Goal: Task Accomplishment & Management: Use online tool/utility

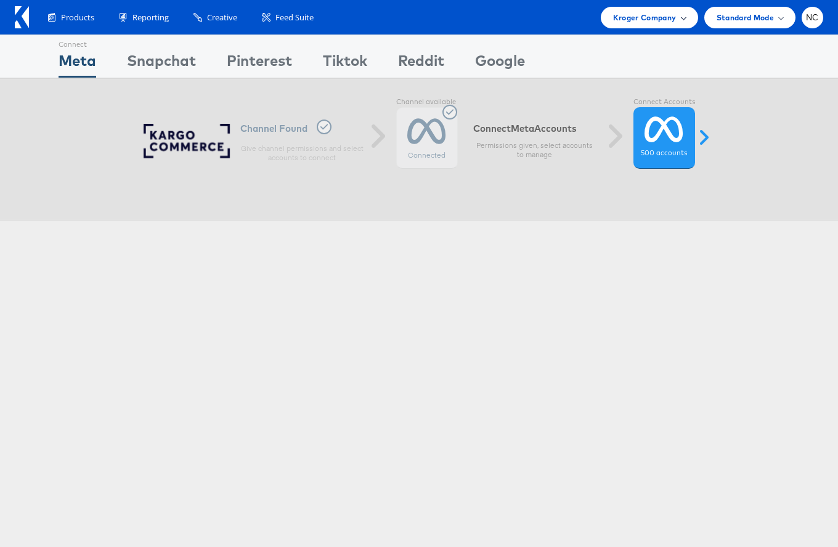
click at [631, 23] on div "Kroger Company" at bounding box center [649, 18] width 97 height 22
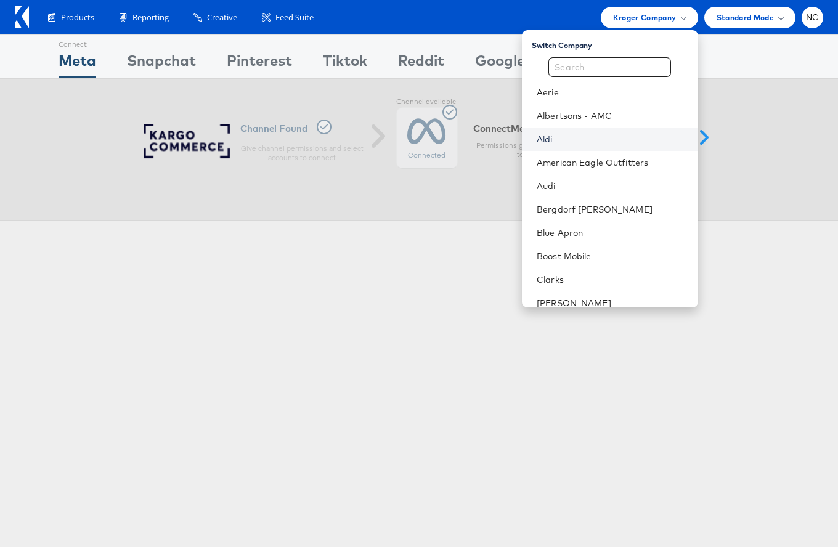
click at [594, 135] on link "Aldi" at bounding box center [613, 139] width 152 height 12
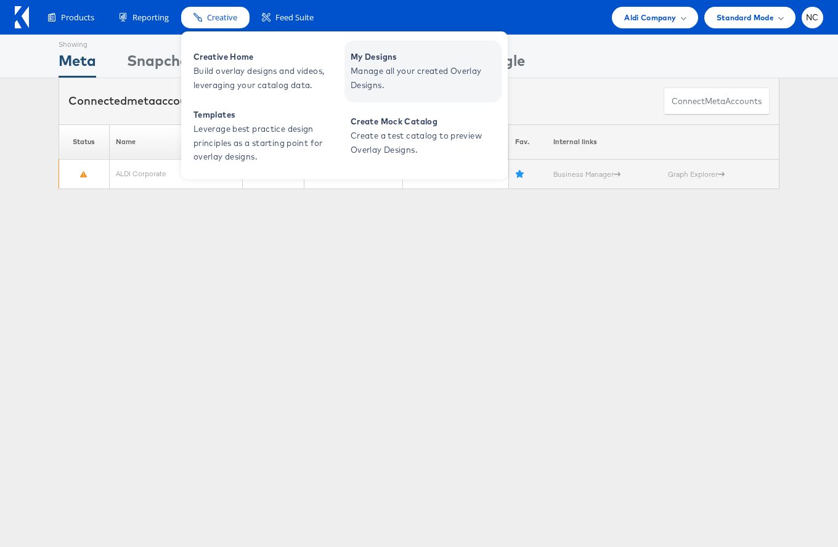
click at [388, 64] on span "Manage all your created Overlay Designs." at bounding box center [425, 78] width 148 height 28
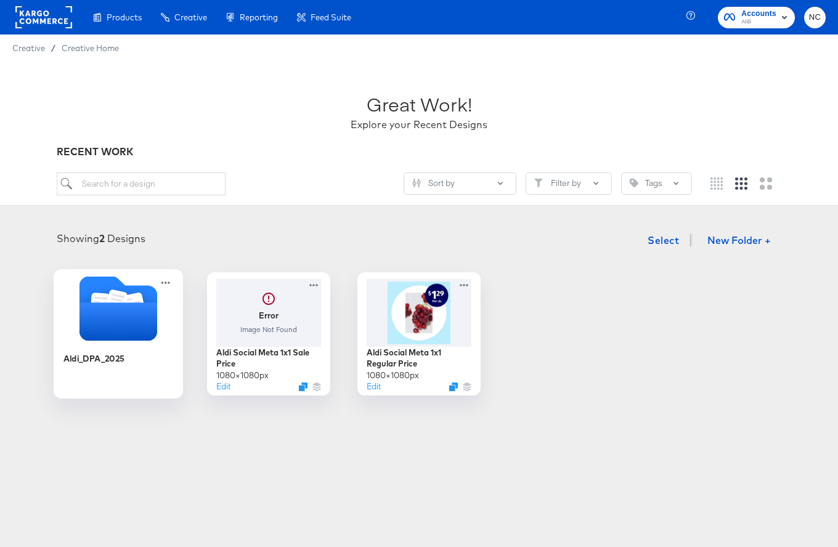
click at [128, 325] on icon "Folder" at bounding box center [118, 322] width 78 height 38
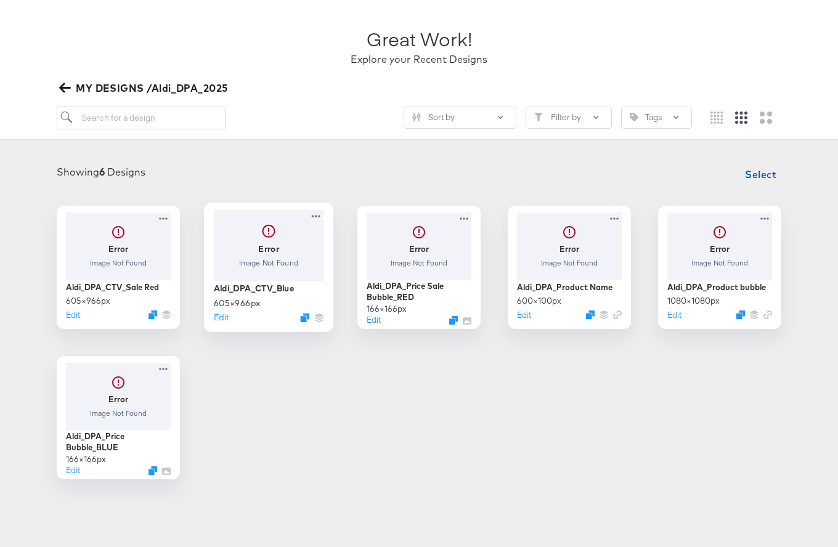
scroll to position [71, 0]
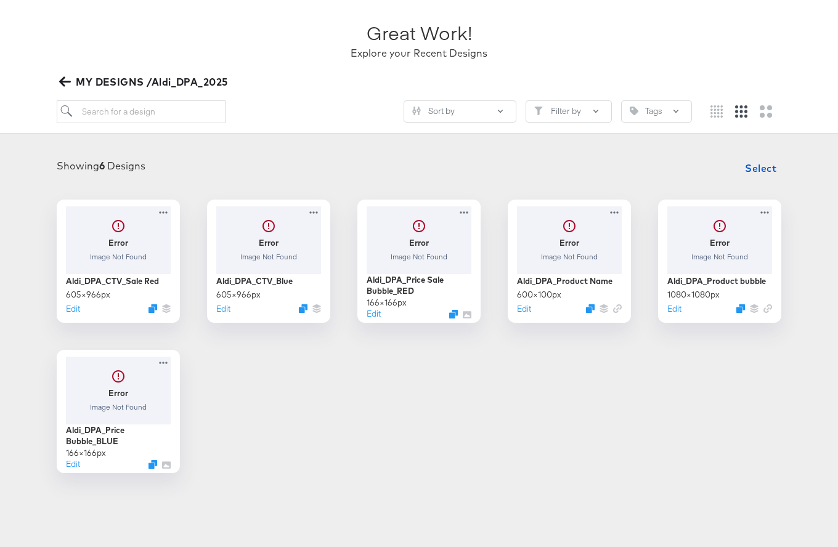
click at [348, 426] on div "Error Image Not Found Aldi_DPA_CTV_Sale Red 605 × 966 px Edit Error Image Not F…" at bounding box center [418, 337] width 813 height 274
click at [67, 82] on icon "button" at bounding box center [65, 82] width 12 height 10
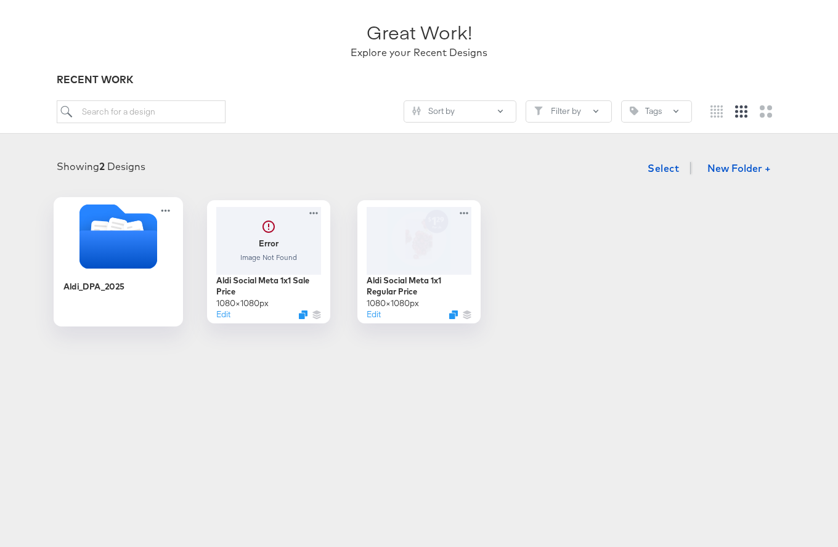
click at [125, 243] on icon "Folder" at bounding box center [118, 249] width 78 height 38
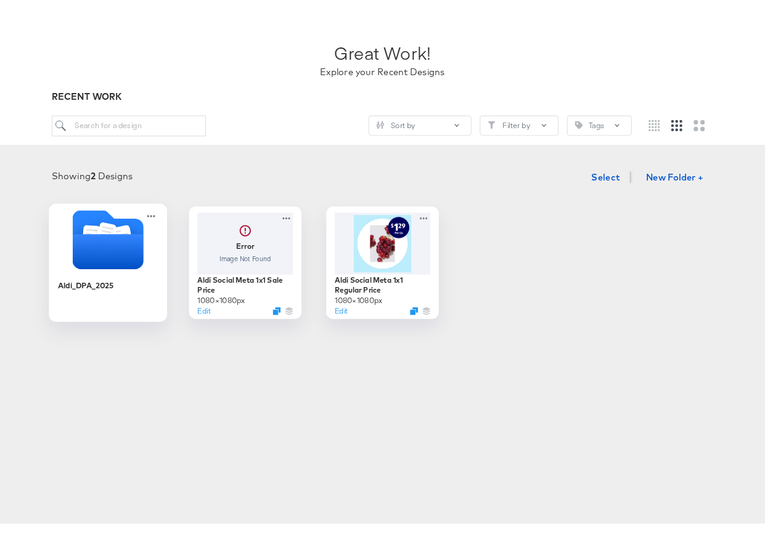
scroll to position [71, 0]
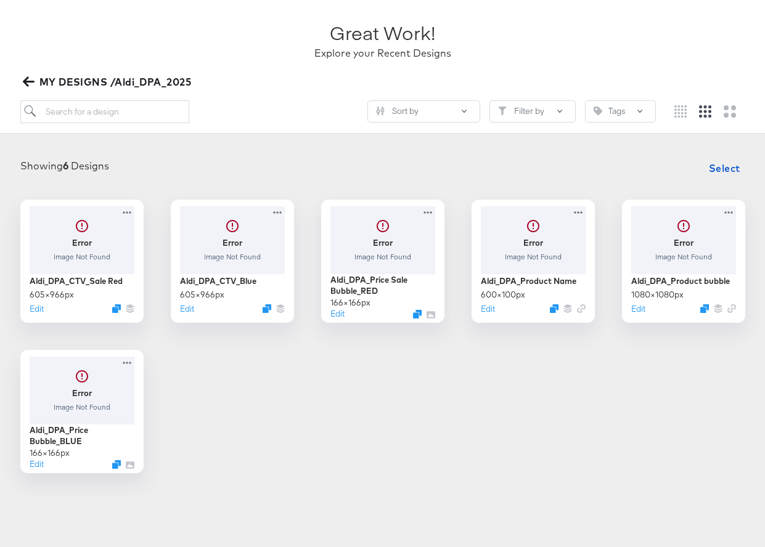
click at [25, 83] on icon "button" at bounding box center [28, 82] width 12 height 10
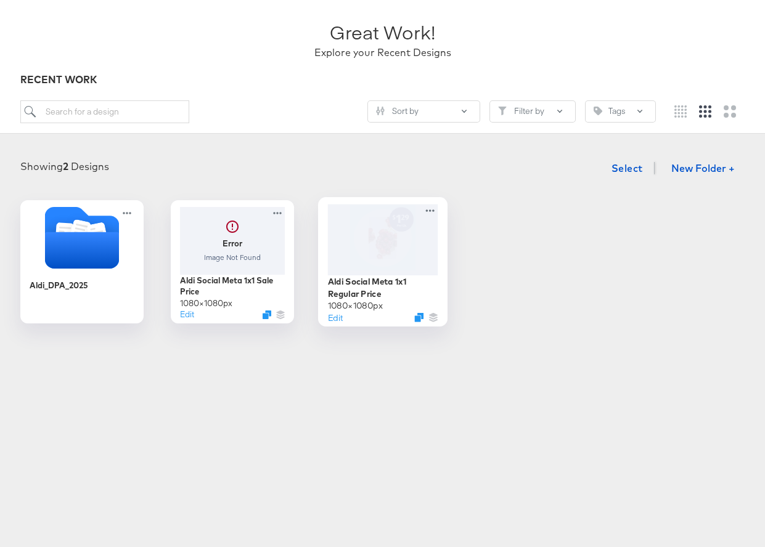
click at [372, 243] on div at bounding box center [382, 239] width 110 height 71
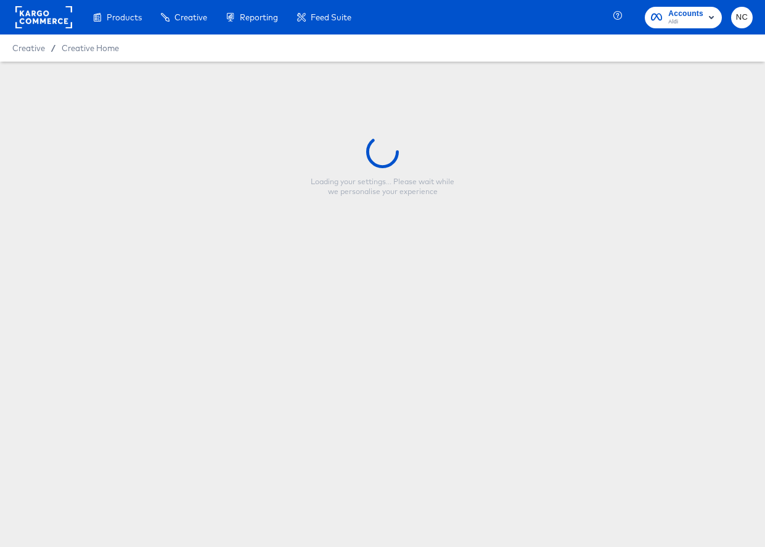
type input "Aldi Social Meta 1x1 Regular Price"
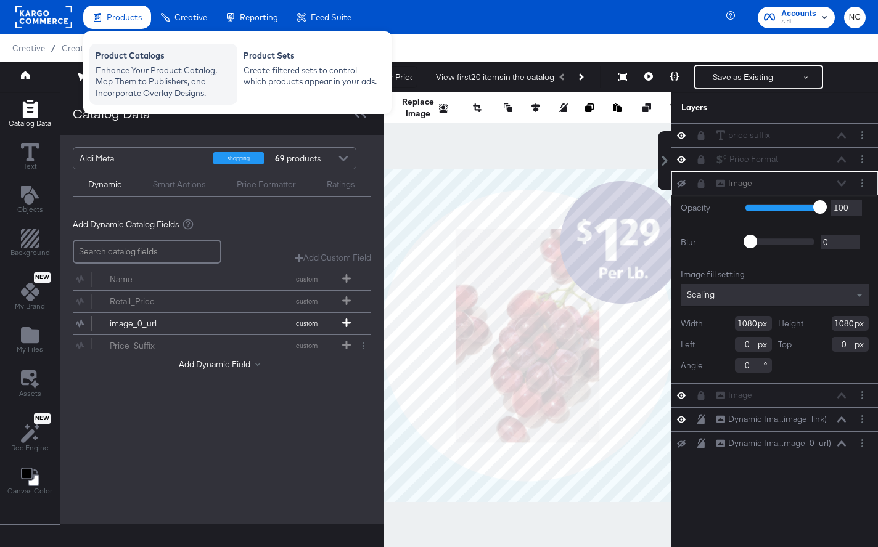
click at [131, 76] on div "Enhance Your Product Catalog, Map Them to Publishers, and Incorporate Overlay D…" at bounding box center [164, 82] width 136 height 35
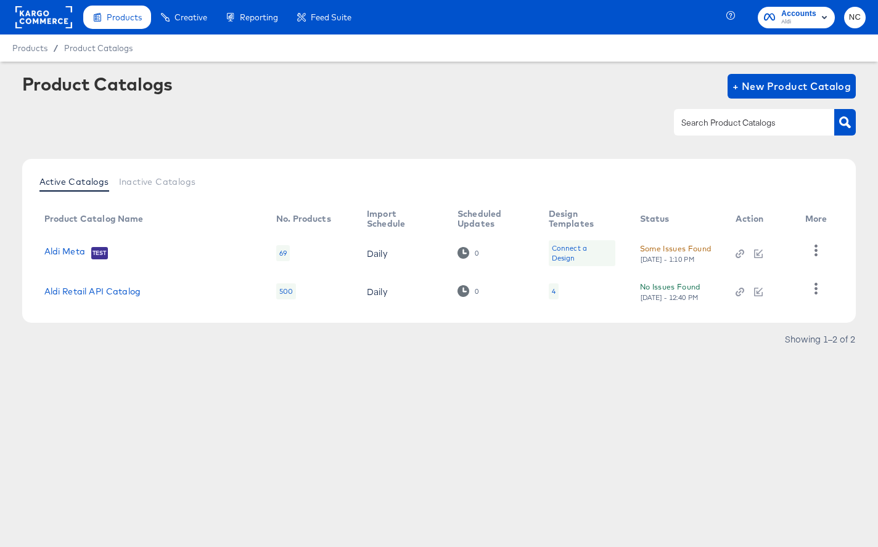
click at [60, 23] on rect at bounding box center [43, 17] width 57 height 22
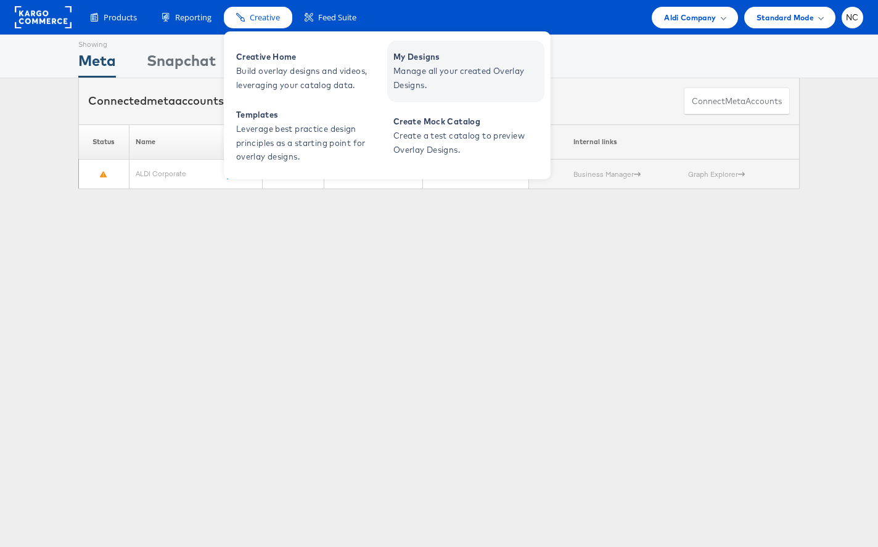
click at [409, 61] on span "My Designs" at bounding box center [467, 57] width 148 height 14
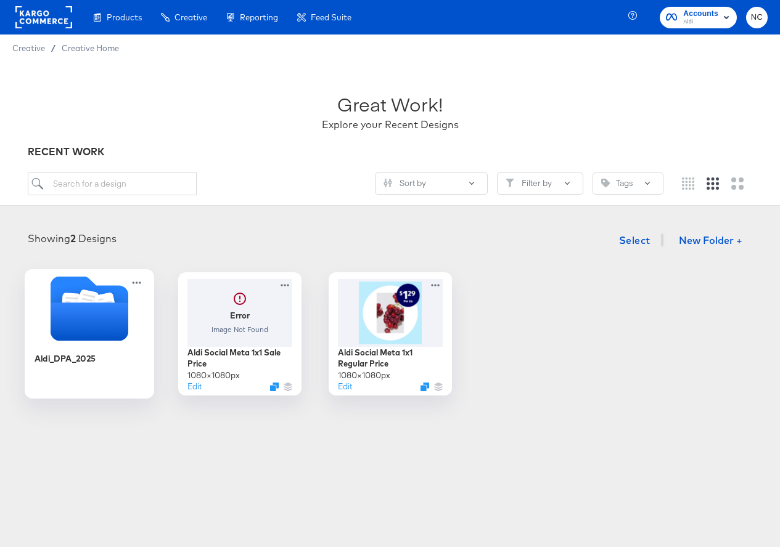
click at [92, 322] on icon "Folder" at bounding box center [89, 322] width 78 height 38
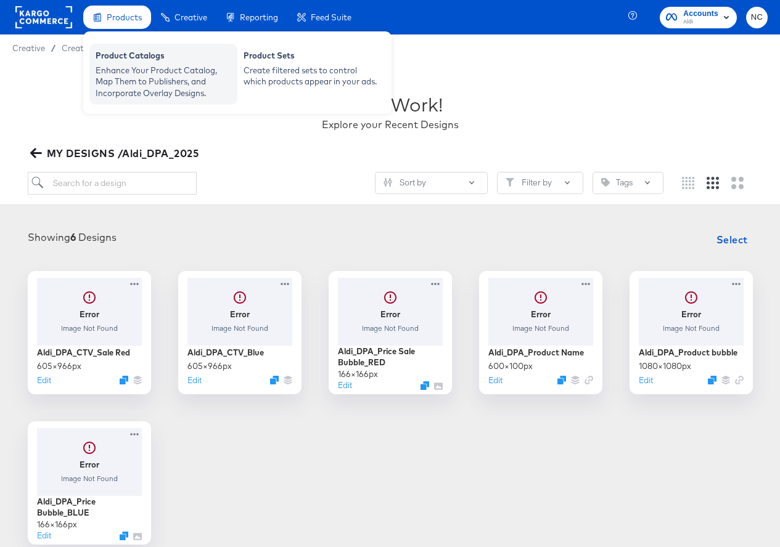
click at [127, 66] on div "Enhance Your Product Catalog, Map Them to Publishers, and Incorporate Overlay D…" at bounding box center [164, 82] width 136 height 35
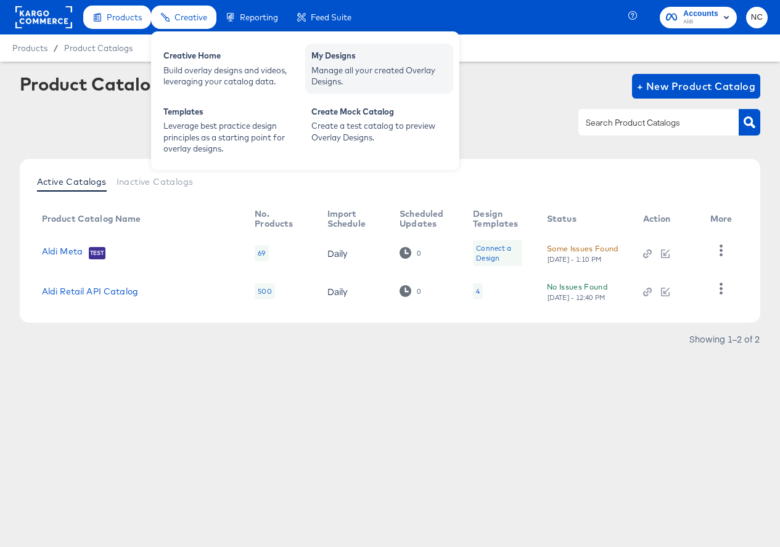
click at [354, 69] on div "Manage all your created Overlay Designs." at bounding box center [379, 76] width 136 height 23
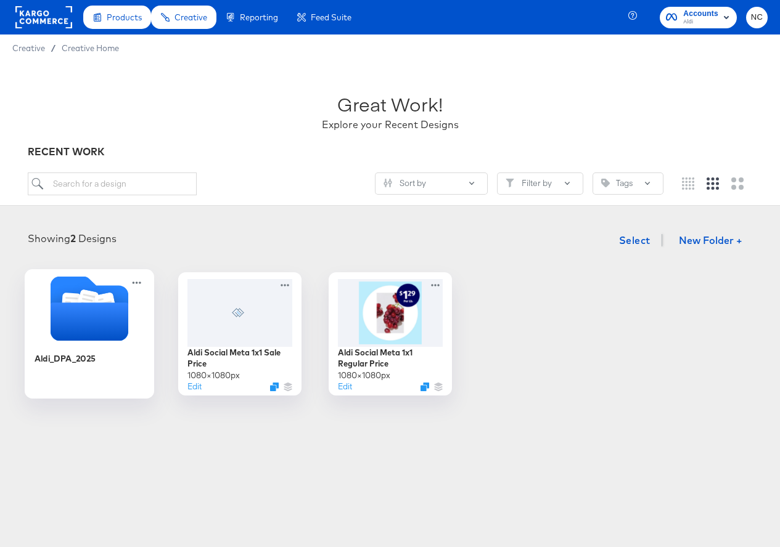
click at [112, 304] on icon "Folder" at bounding box center [89, 322] width 78 height 38
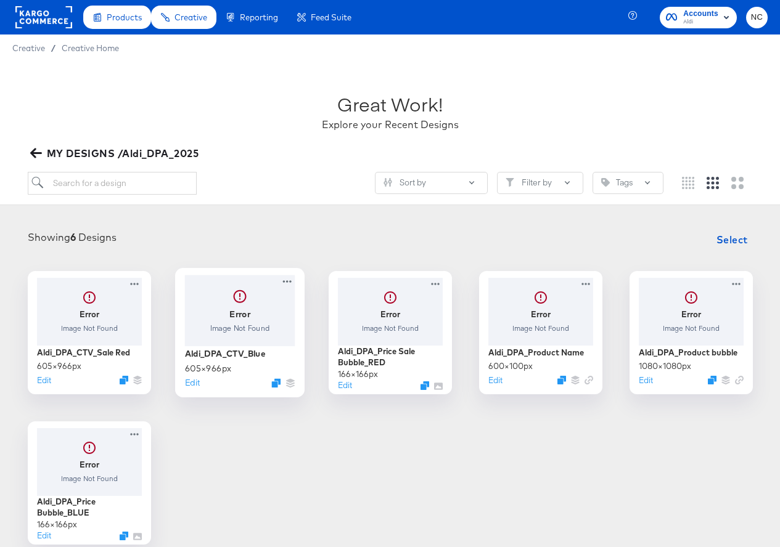
click at [248, 328] on div at bounding box center [239, 310] width 110 height 71
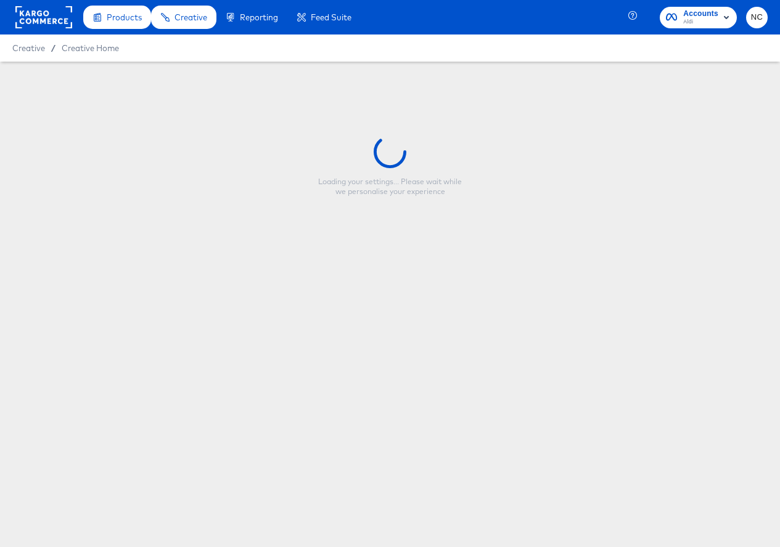
type input "Aldi_DPA_CTV_Blue"
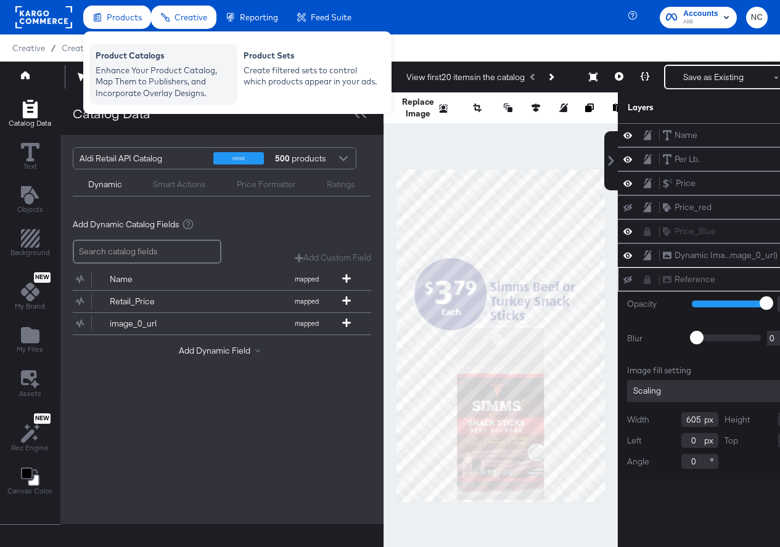
click at [124, 56] on div "Product Catalogs" at bounding box center [164, 57] width 136 height 15
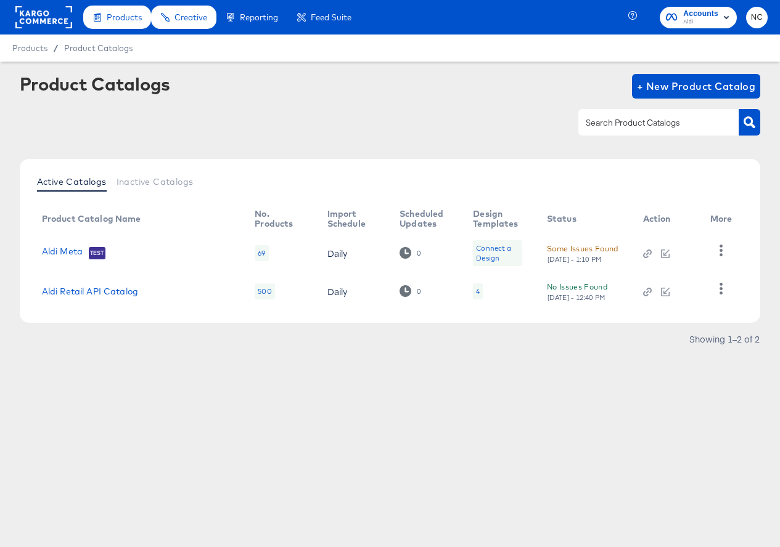
click at [476, 290] on div "4" at bounding box center [478, 292] width 4 height 10
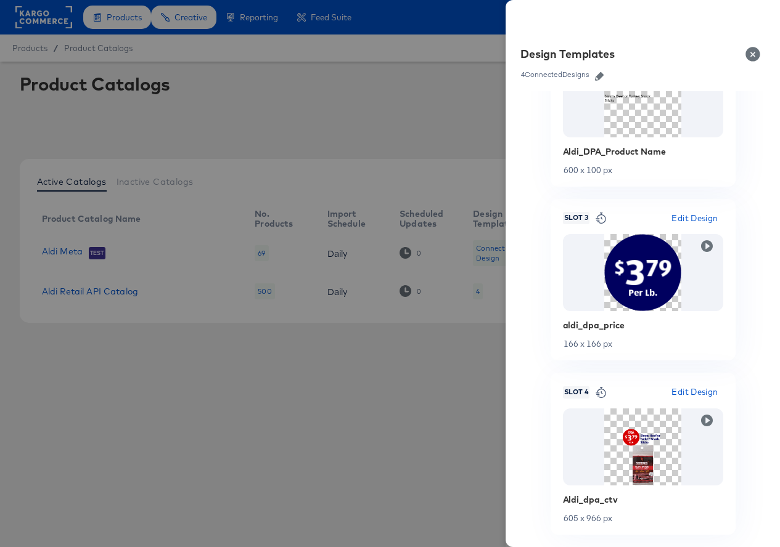
scroll to position [465, 0]
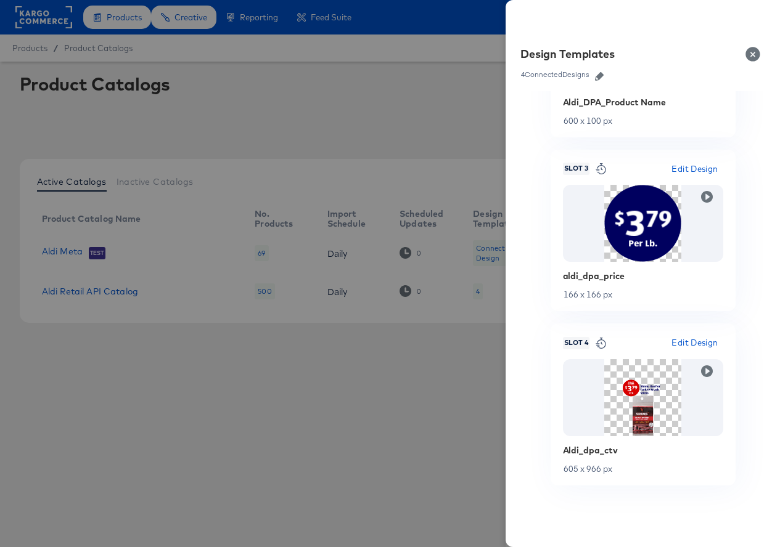
click at [621, 450] on div "Aldi_dpa_ctv" at bounding box center [643, 451] width 160 height 10
click at [598, 75] on icon "button" at bounding box center [599, 76] width 9 height 9
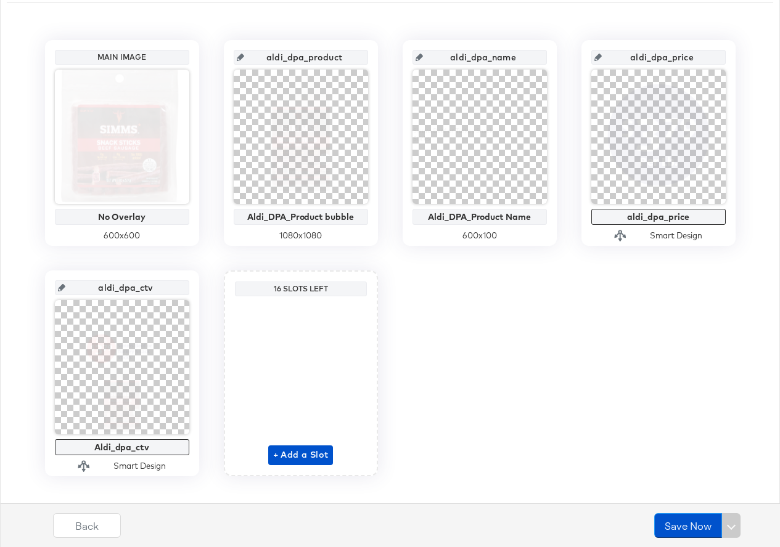
scroll to position [255, 0]
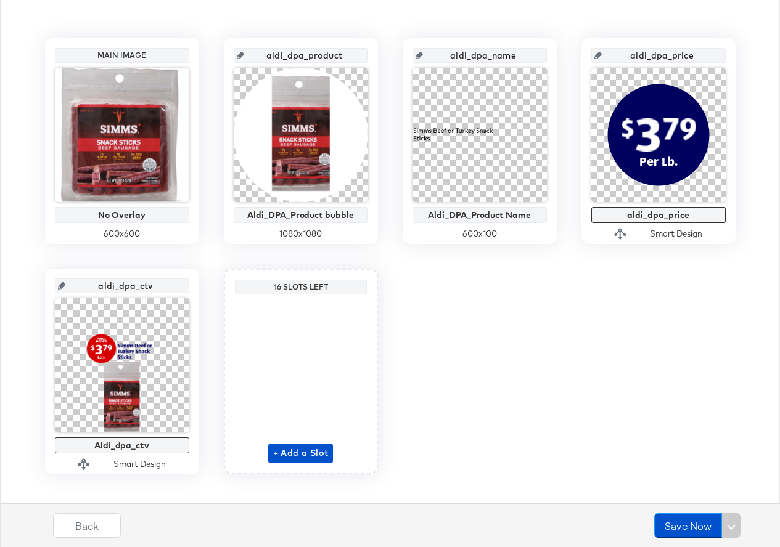
drag, startPoint x: 158, startPoint y: 286, endPoint x: 92, endPoint y: 285, distance: 66.6
click at [92, 285] on input "aldi_dpa_ctv" at bounding box center [125, 280] width 121 height 33
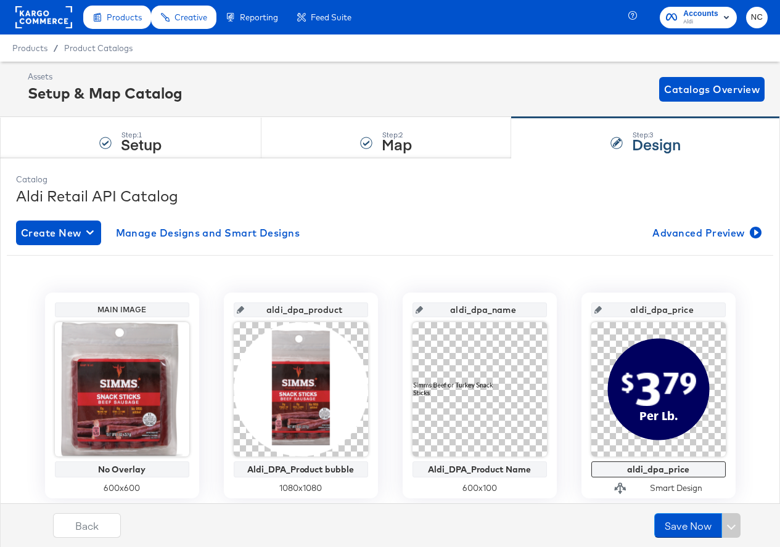
click at [54, 16] on rect at bounding box center [43, 17] width 57 height 22
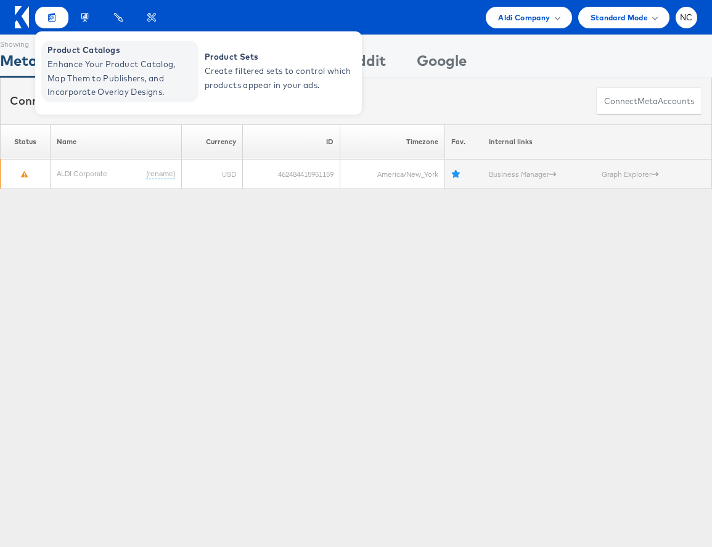
click at [70, 53] on span "Product Catalogs" at bounding box center [121, 50] width 148 height 14
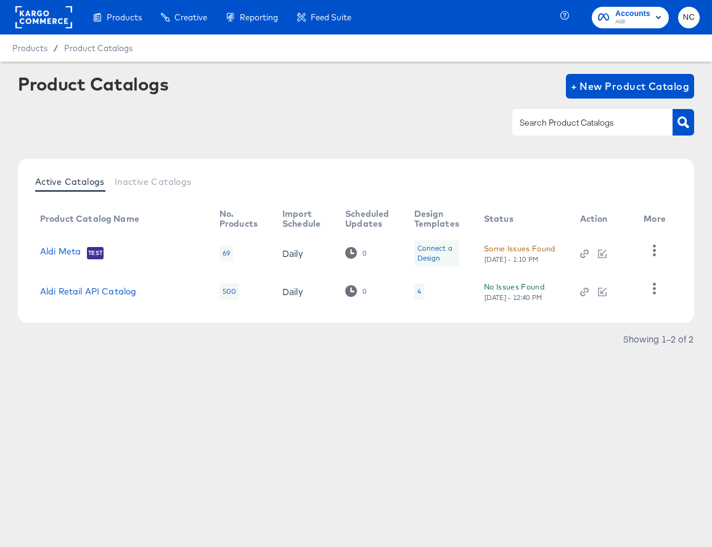
click at [414, 296] on div "4" at bounding box center [419, 291] width 10 height 16
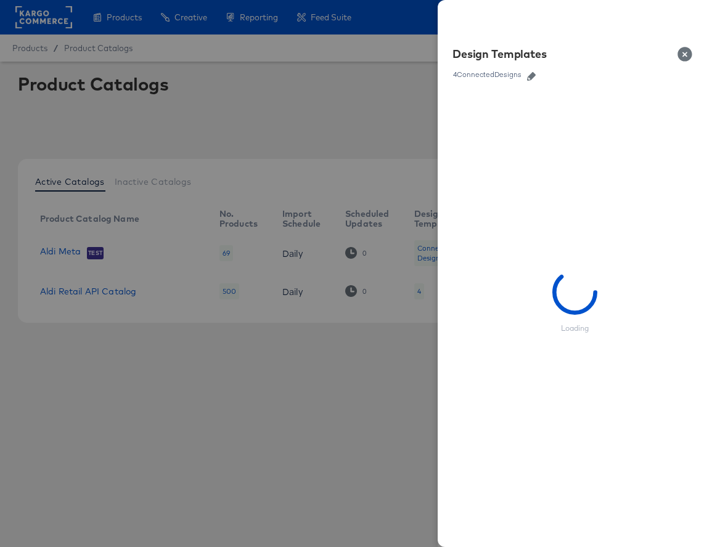
click at [532, 78] on icon "button" at bounding box center [531, 76] width 9 height 9
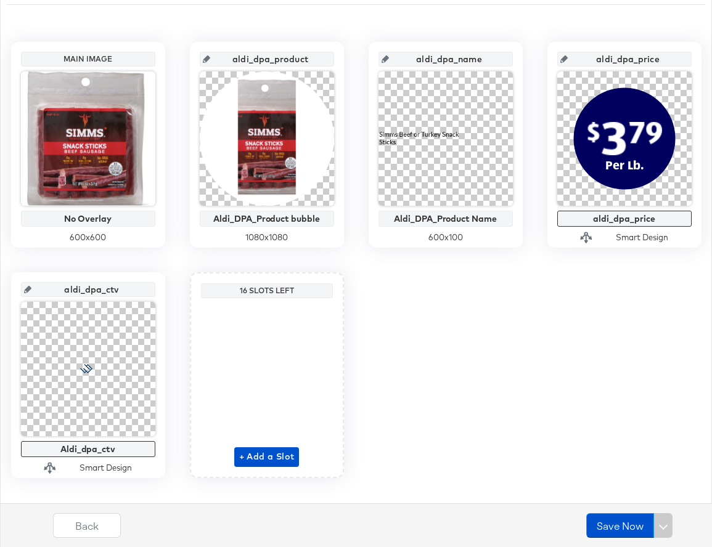
scroll to position [270, 0]
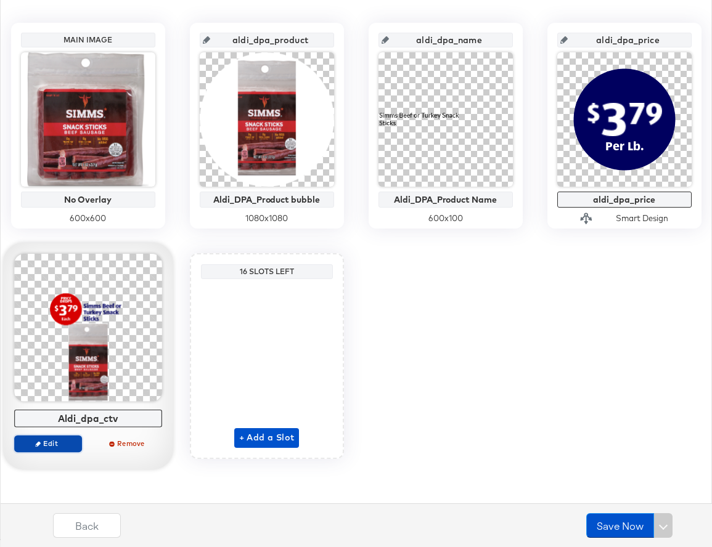
click at [59, 446] on span "Edit" at bounding box center [47, 443] width 57 height 9
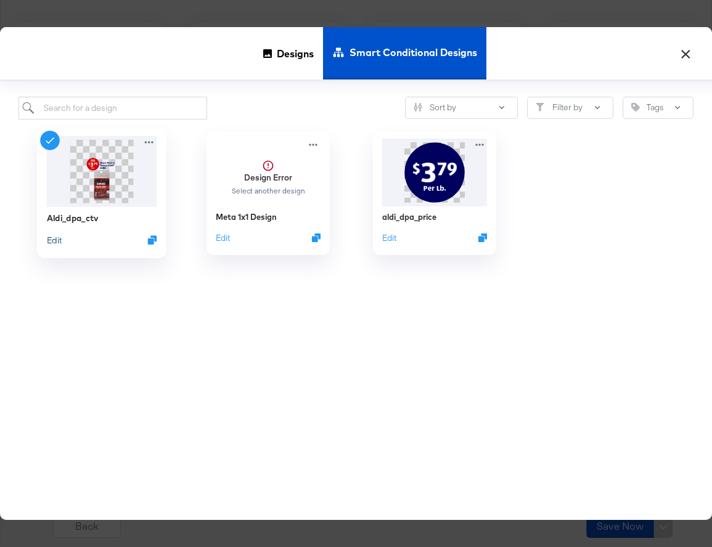
click at [60, 240] on button "Edit" at bounding box center [54, 240] width 15 height 12
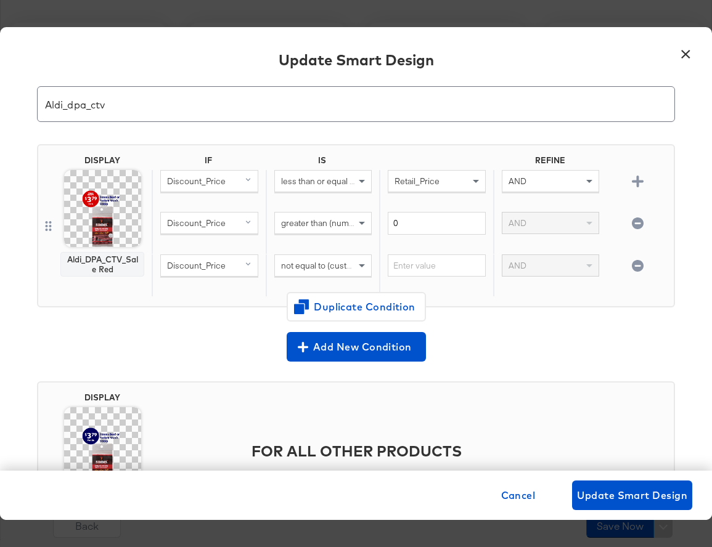
scroll to position [43, 0]
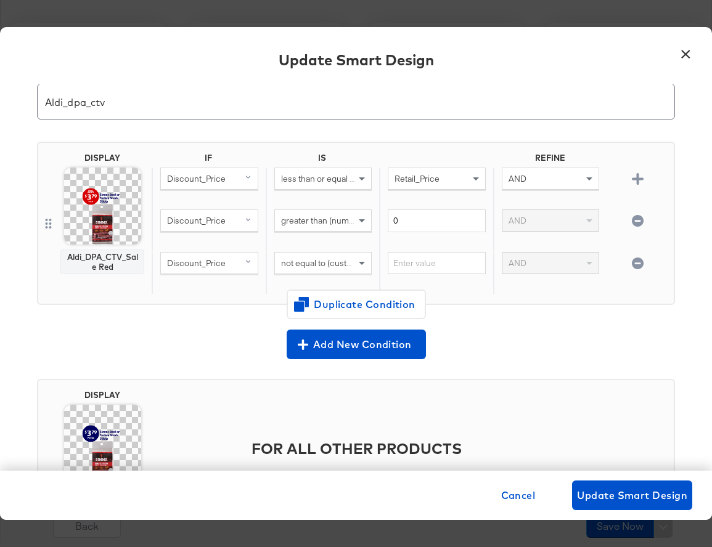
click at [638, 264] on icon "button" at bounding box center [638, 264] width 12 height 12
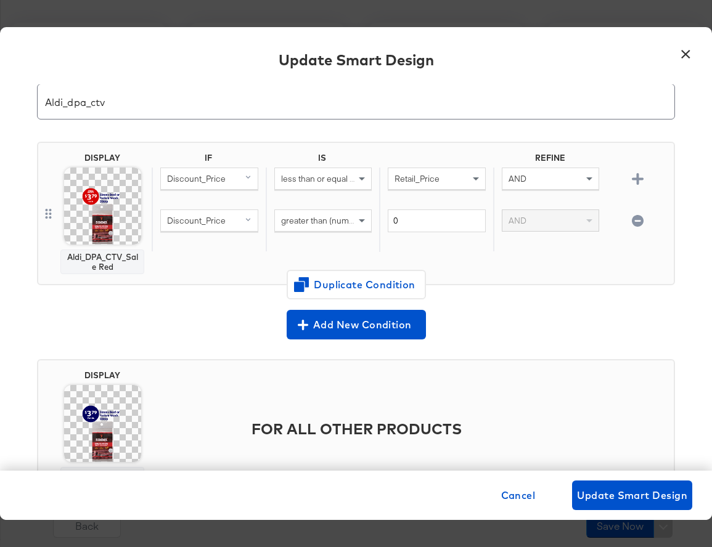
click at [638, 216] on icon "button" at bounding box center [638, 221] width 12 height 12
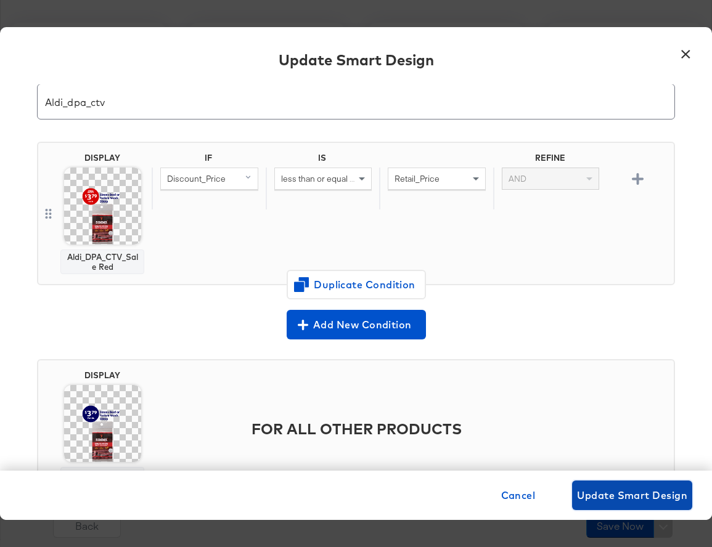
click at [629, 500] on span "Update Smart Design" at bounding box center [632, 495] width 110 height 17
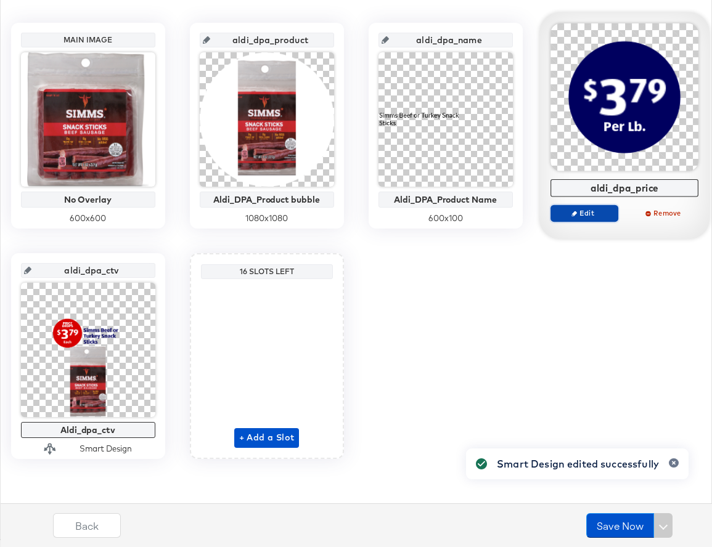
click at [582, 216] on span "Edit" at bounding box center [583, 212] width 57 height 9
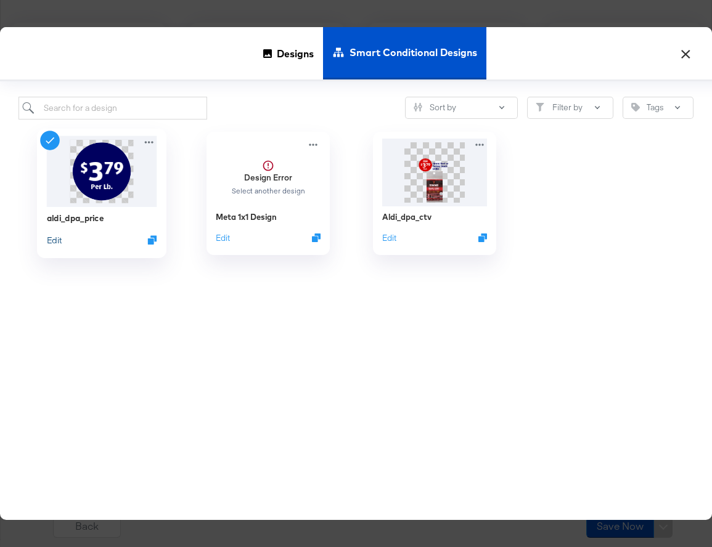
click at [57, 241] on button "Edit" at bounding box center [54, 240] width 15 height 12
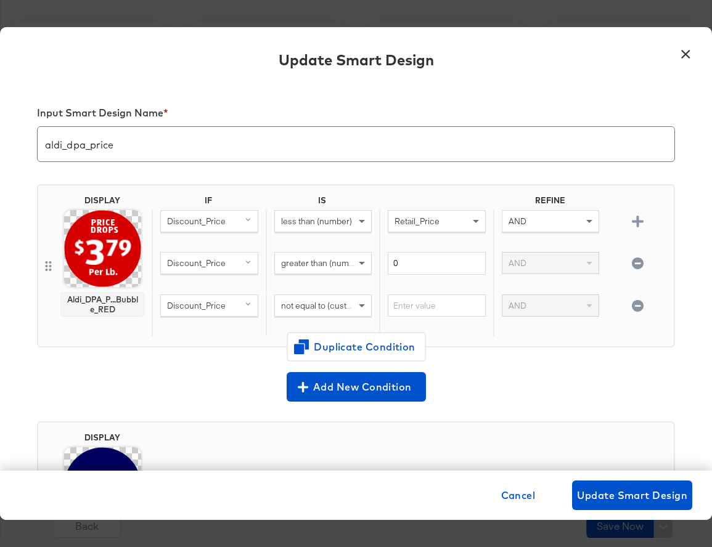
click at [638, 299] on div at bounding box center [638, 305] width 22 height 12
click at [639, 301] on icon "button" at bounding box center [638, 306] width 12 height 12
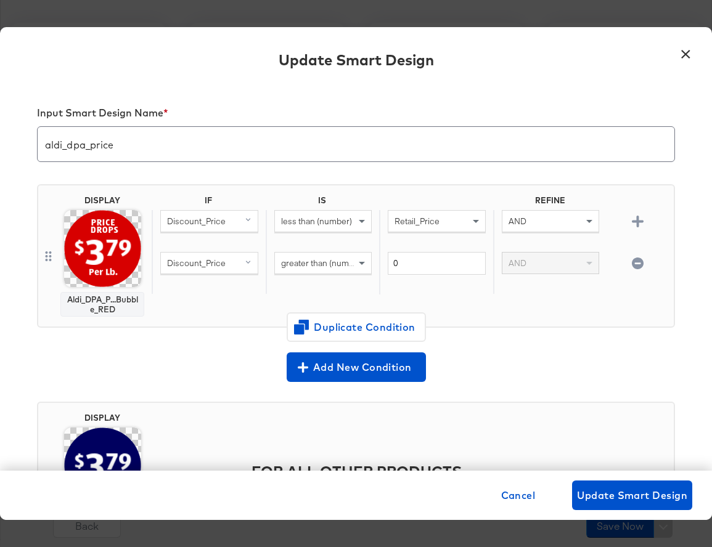
click at [642, 263] on icon "button" at bounding box center [638, 264] width 12 height 12
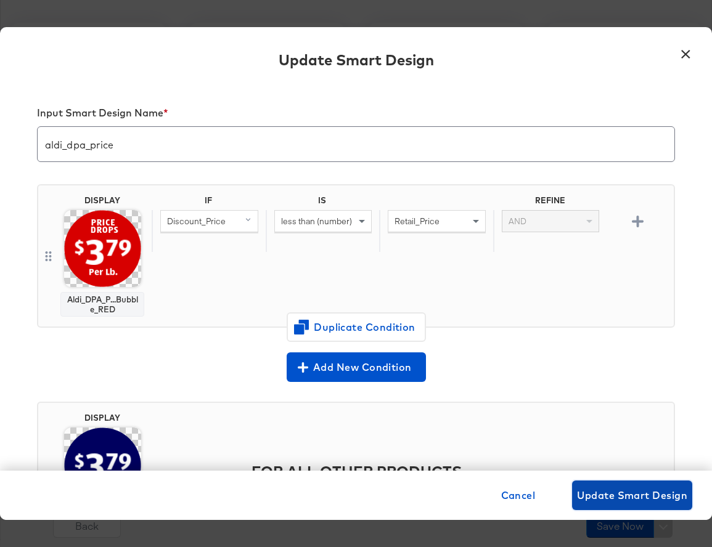
click at [611, 494] on span "Update Smart Design" at bounding box center [632, 495] width 110 height 17
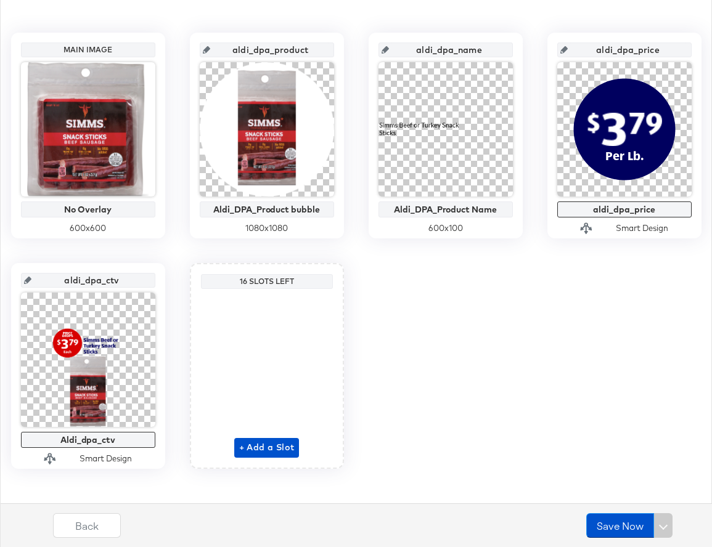
scroll to position [271, 0]
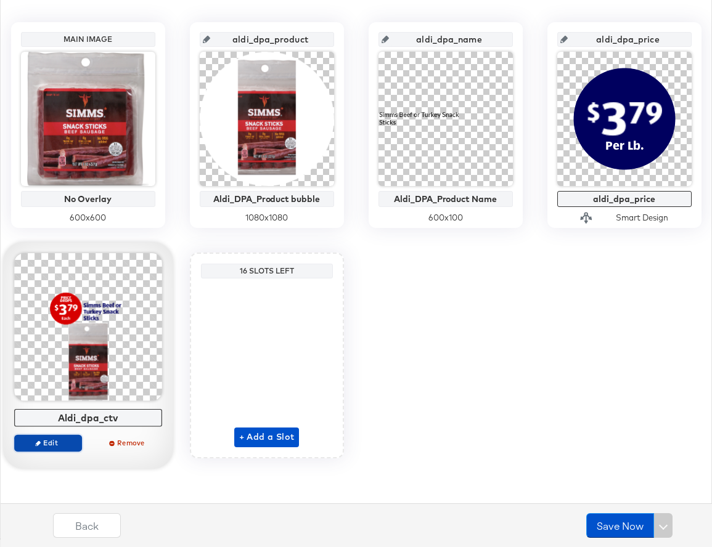
click at [54, 443] on span "Edit" at bounding box center [47, 442] width 57 height 9
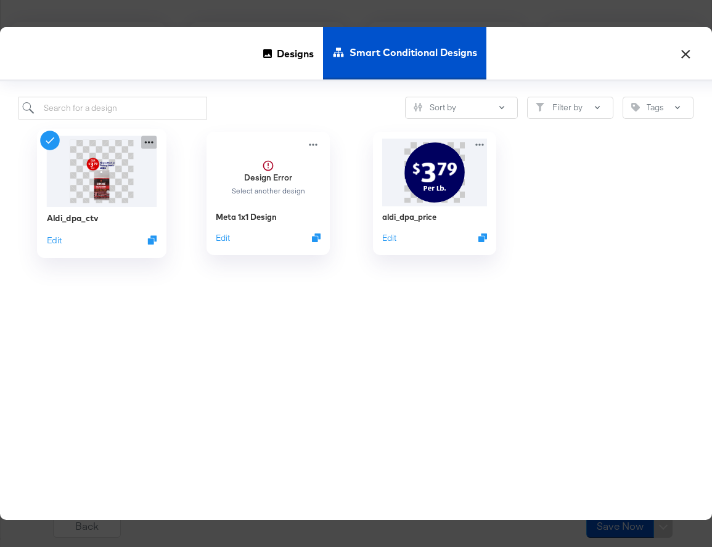
click at [147, 147] on icon at bounding box center [148, 142] width 15 height 13
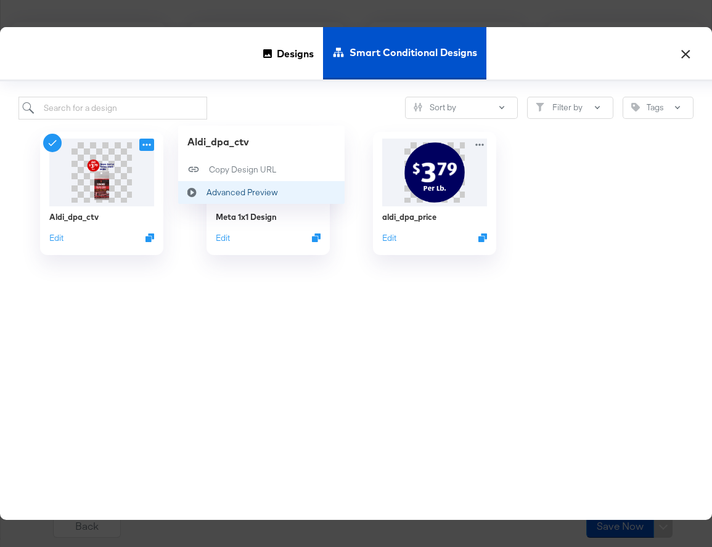
click at [189, 189] on icon at bounding box center [192, 193] width 10 height 10
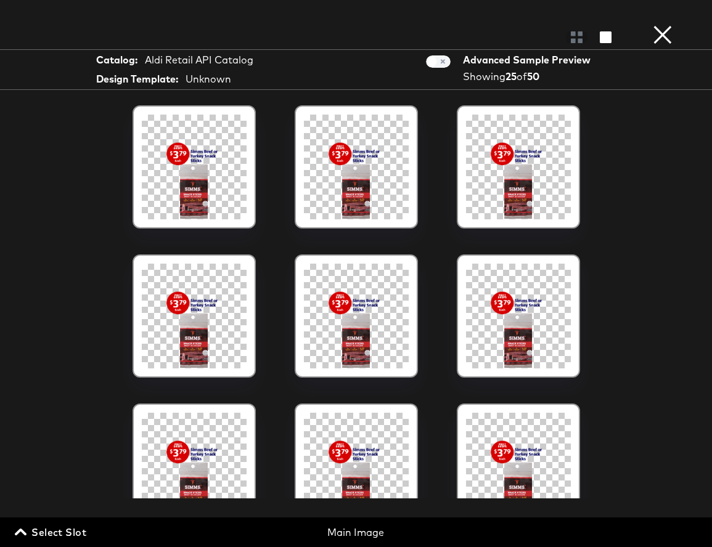
scroll to position [0, 0]
click at [654, 25] on button "×" at bounding box center [662, 12] width 25 height 25
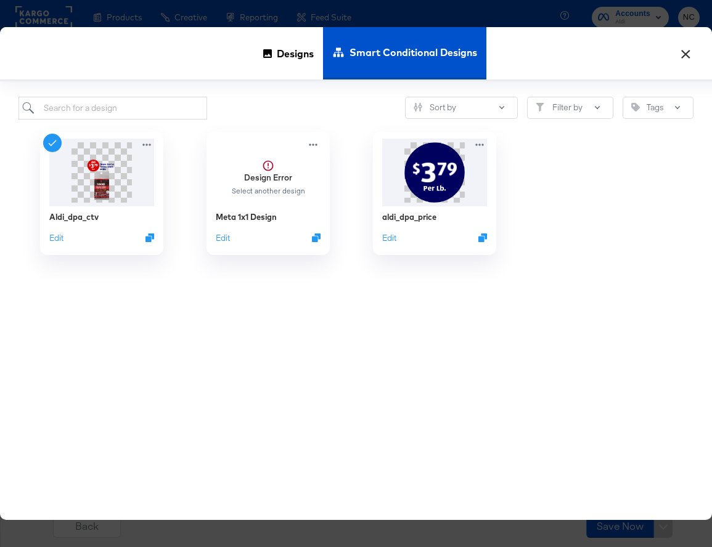
click at [680, 54] on button "×" at bounding box center [685, 50] width 22 height 22
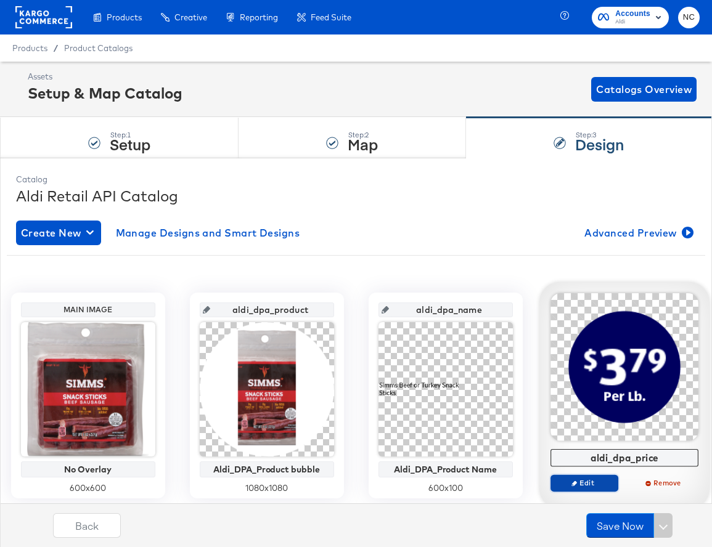
click at [582, 482] on span "Edit" at bounding box center [583, 482] width 57 height 9
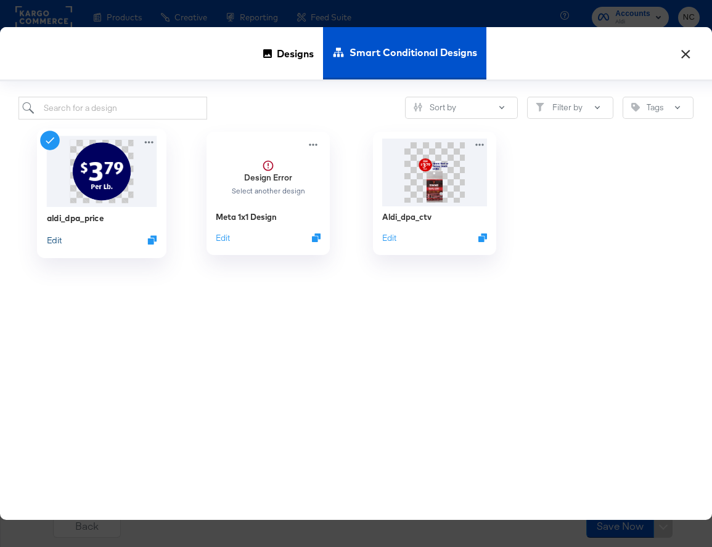
click at [55, 245] on button "Edit" at bounding box center [54, 240] width 15 height 12
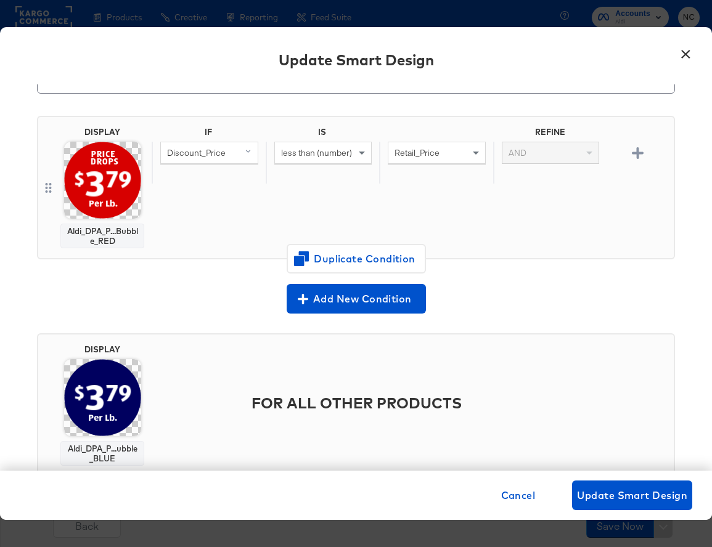
scroll to position [107, 0]
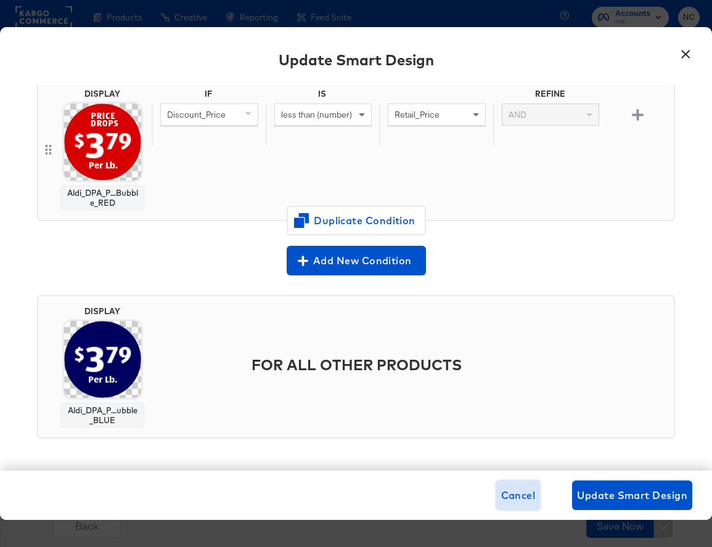
click at [512, 506] on button "Cancel" at bounding box center [518, 496] width 44 height 30
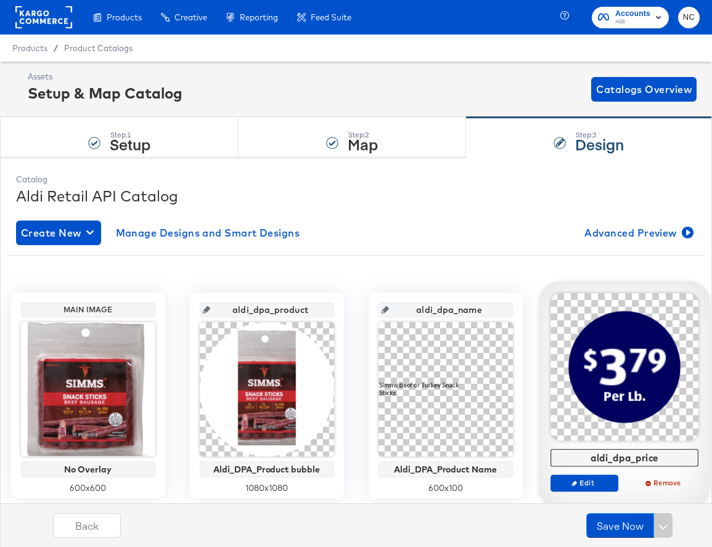
scroll to position [40, 0]
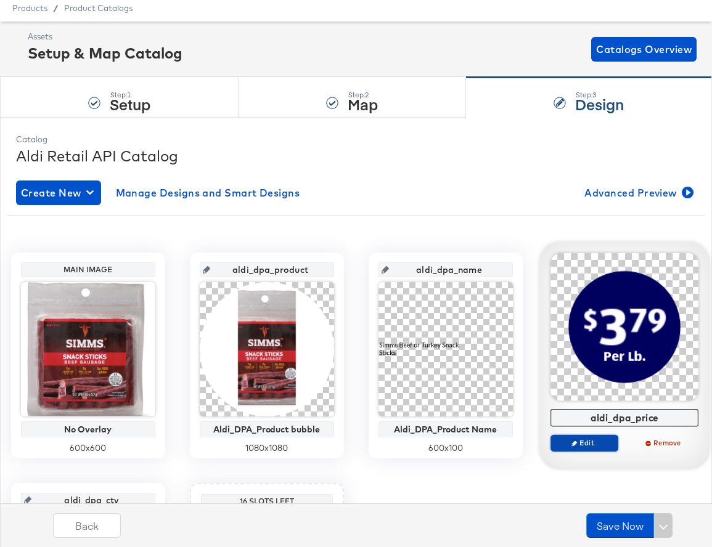
click at [578, 448] on button "Edit" at bounding box center [584, 442] width 68 height 17
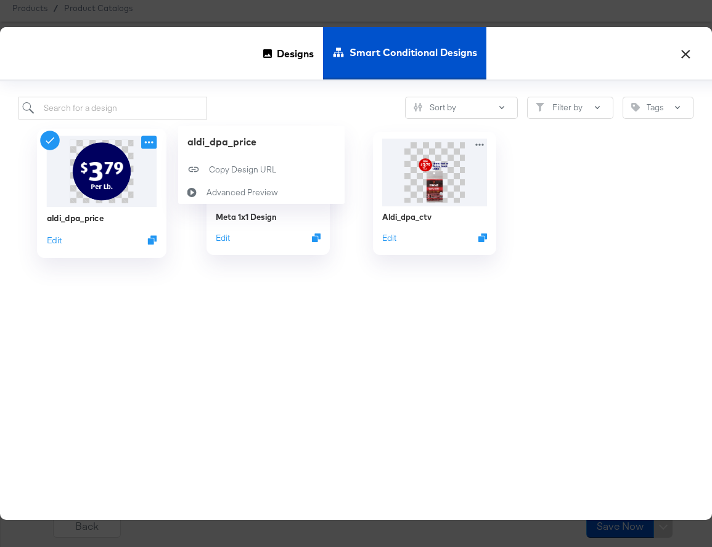
click at [153, 144] on icon at bounding box center [148, 142] width 15 height 13
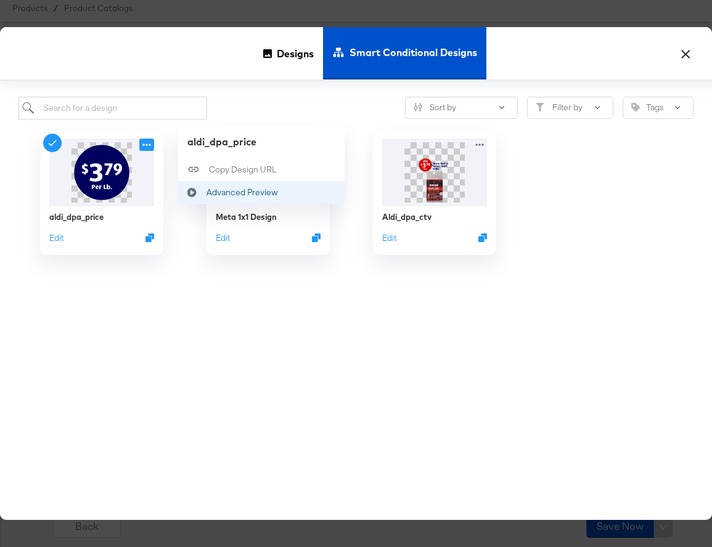
click at [190, 187] on div "Advanced Preview Advanced Preview" at bounding box center [192, 192] width 28 height 23
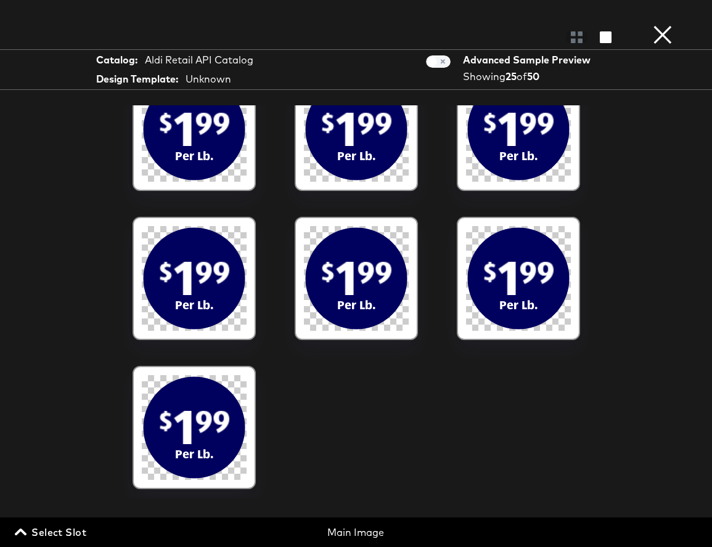
scroll to position [974, 0]
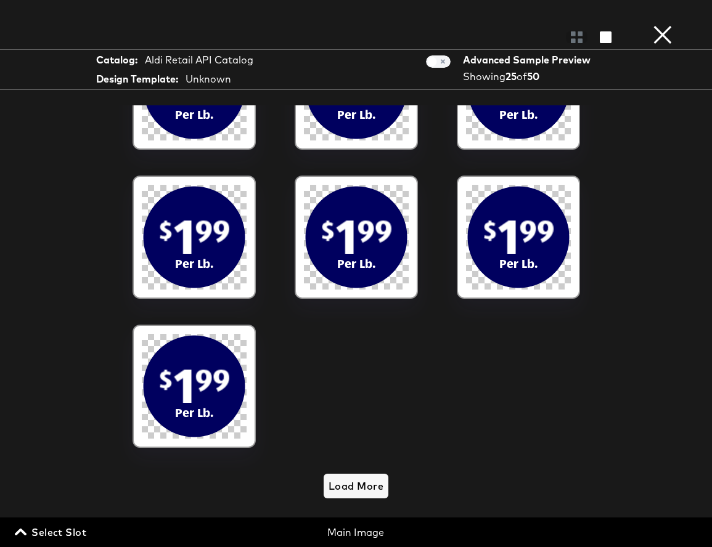
click at [658, 25] on button "×" at bounding box center [662, 12] width 25 height 25
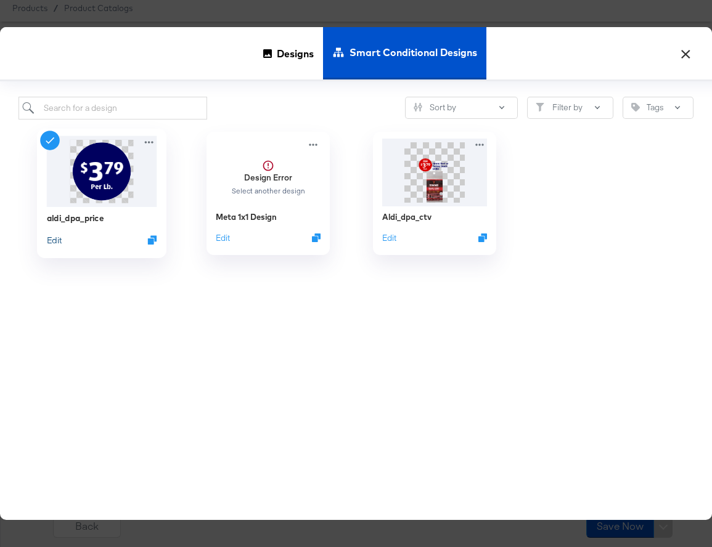
click at [53, 240] on button "Edit" at bounding box center [54, 240] width 15 height 12
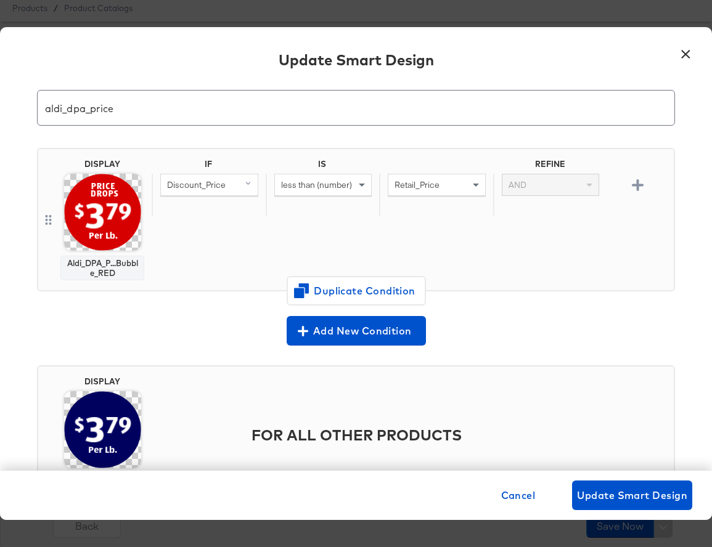
scroll to position [38, 0]
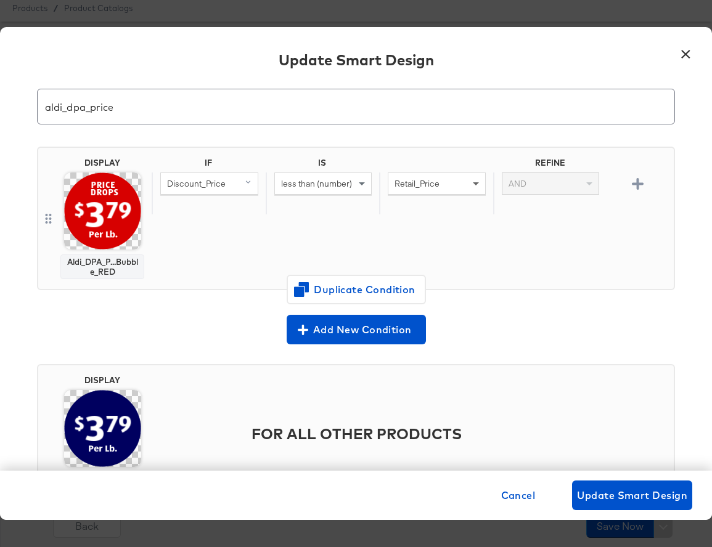
click at [475, 187] on span at bounding box center [477, 183] width 15 height 21
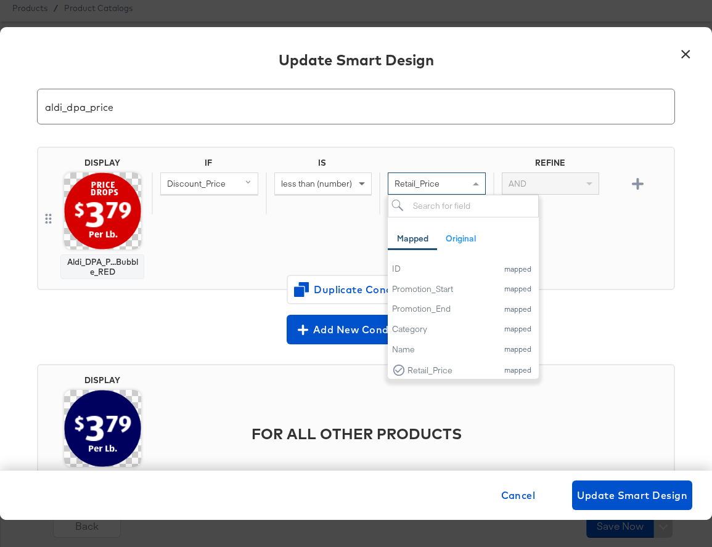
click at [692, 53] on button "×" at bounding box center [685, 50] width 22 height 22
